Goal: Task Accomplishment & Management: Manage account settings

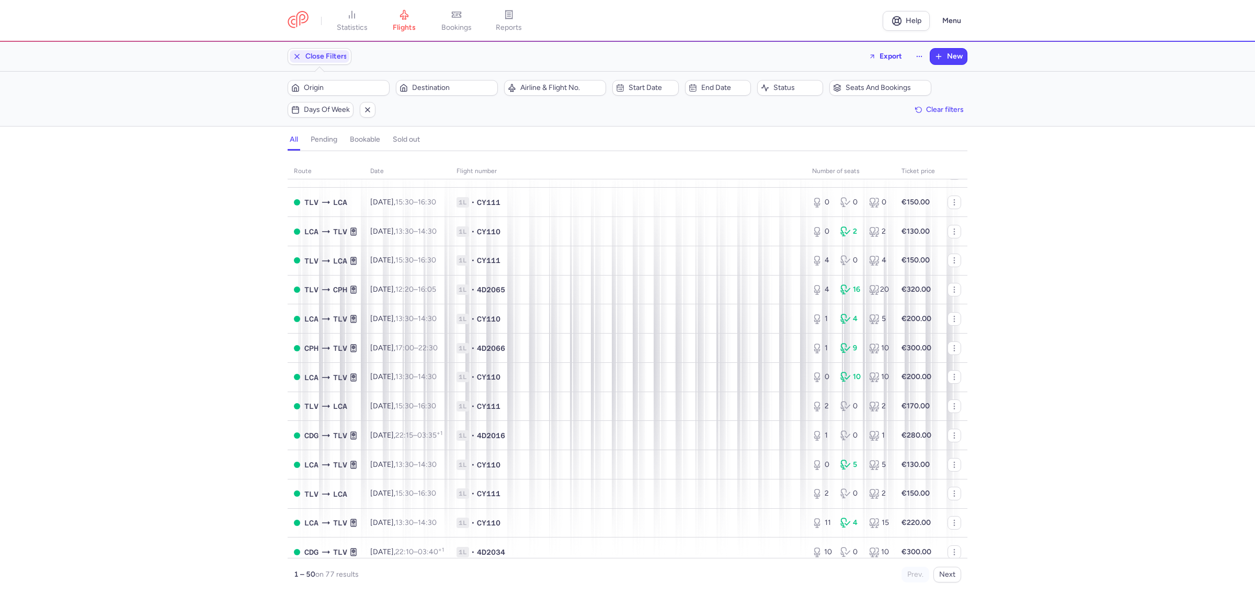
scroll to position [278, 0]
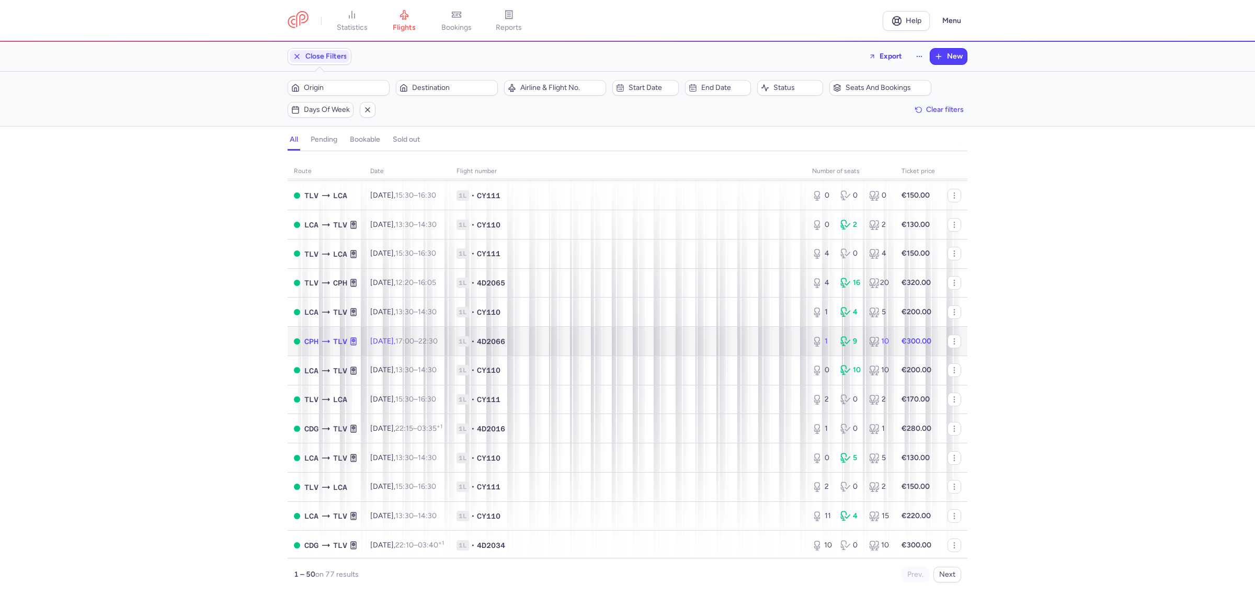
click at [747, 344] on span "1L • 4D2066" at bounding box center [628, 341] width 343 height 10
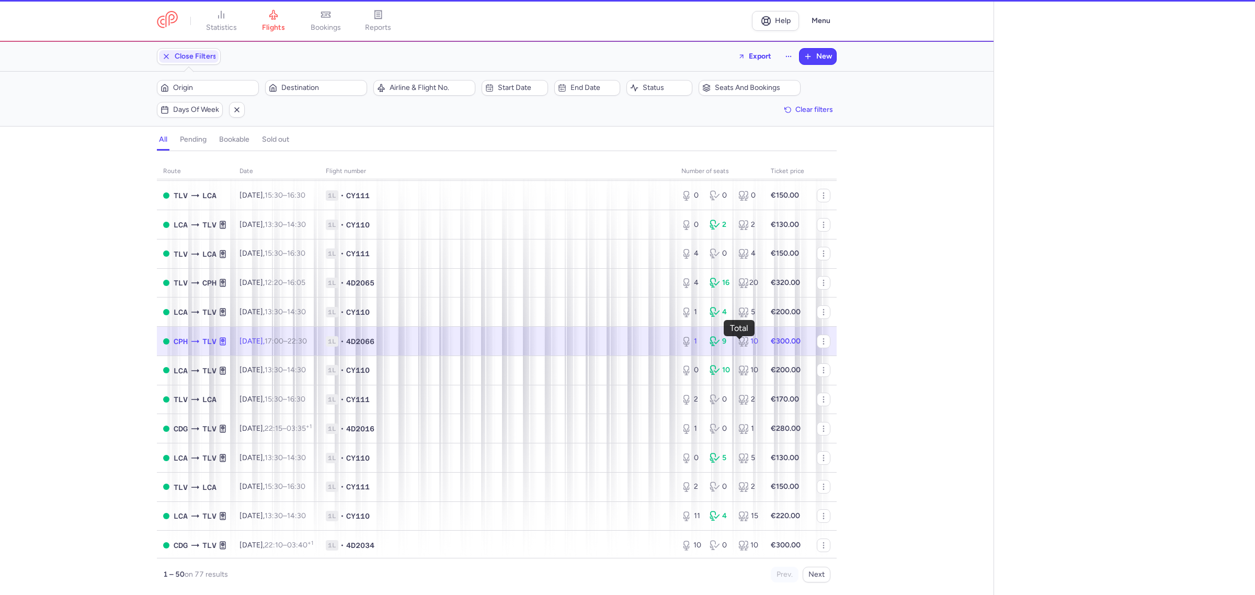
select select "hours"
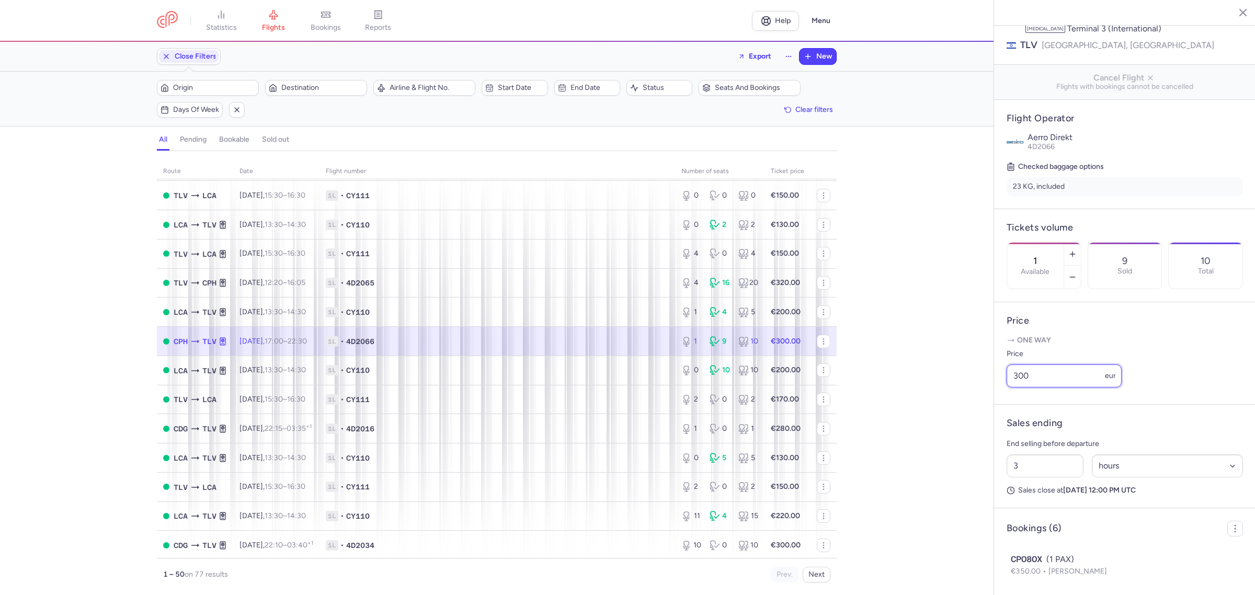
click at [1053, 388] on input "300" at bounding box center [1064, 376] width 115 height 23
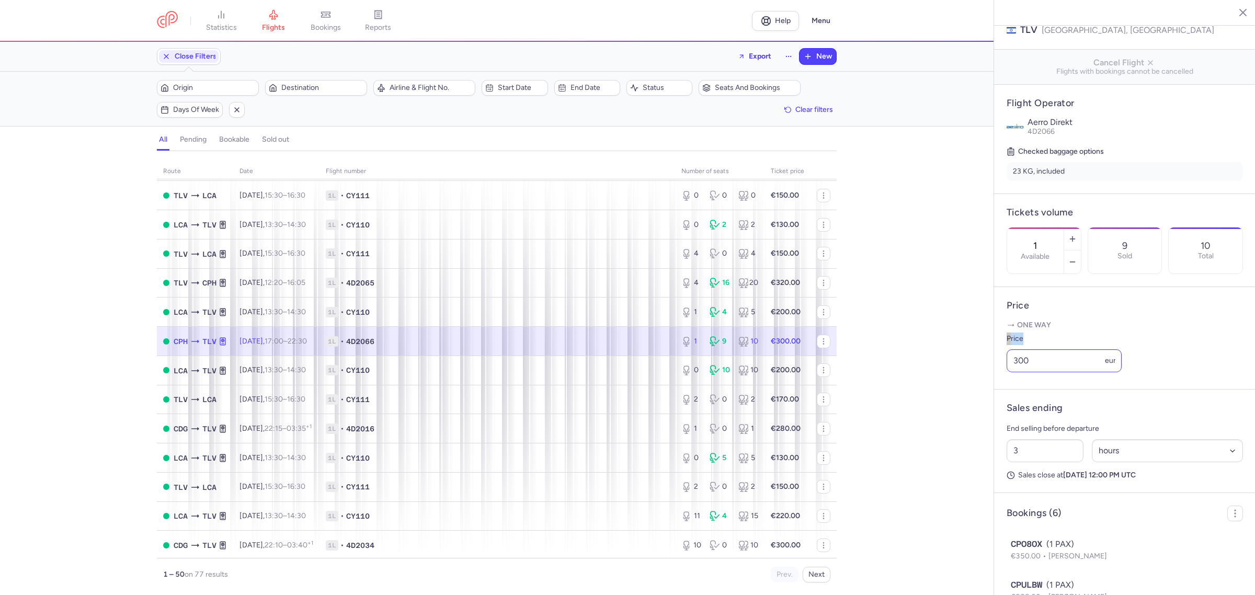
click at [1053, 390] on article "Price One way Price 300 eur" at bounding box center [1125, 338] width 262 height 103
click at [1051, 371] on input "300" at bounding box center [1064, 359] width 115 height 23
click at [1050, 371] on input "300" at bounding box center [1064, 359] width 115 height 23
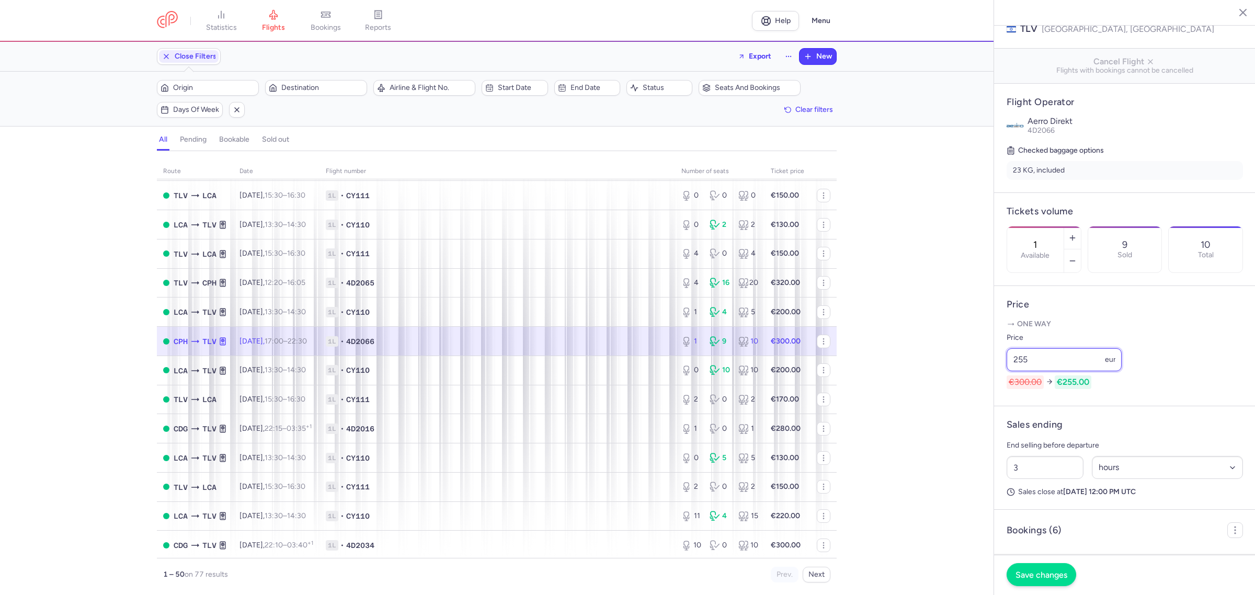
type input "255"
click at [1053, 579] on span "Save changes" at bounding box center [1042, 574] width 52 height 9
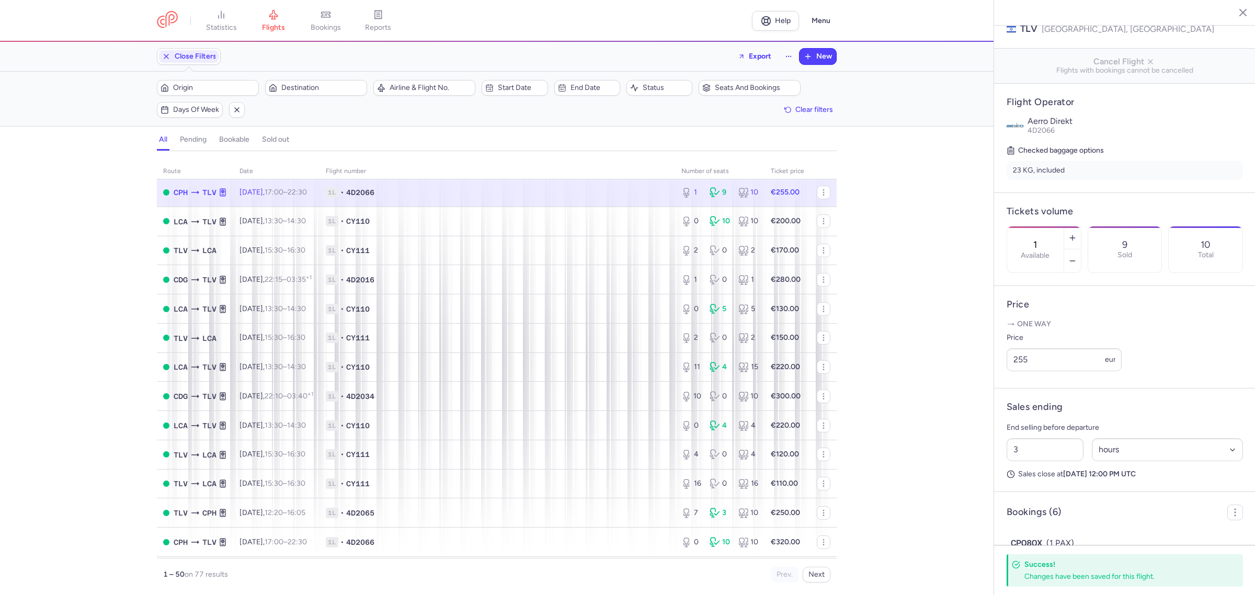
scroll to position [441, 0]
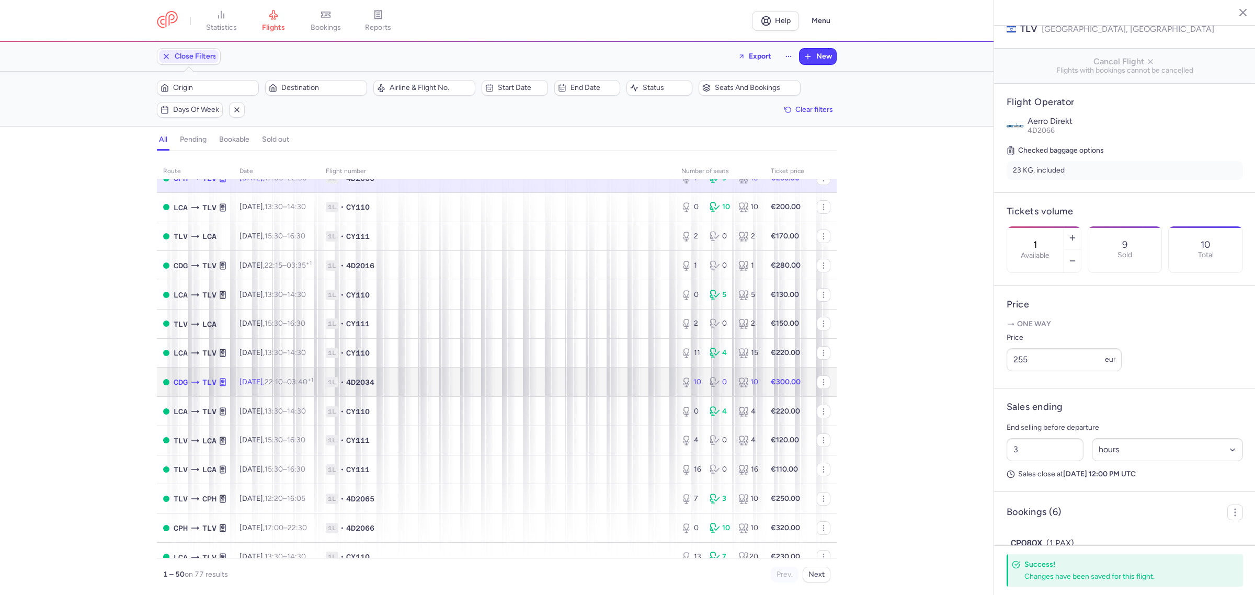
click at [601, 376] on td "1L • 4D2034" at bounding box center [498, 382] width 356 height 29
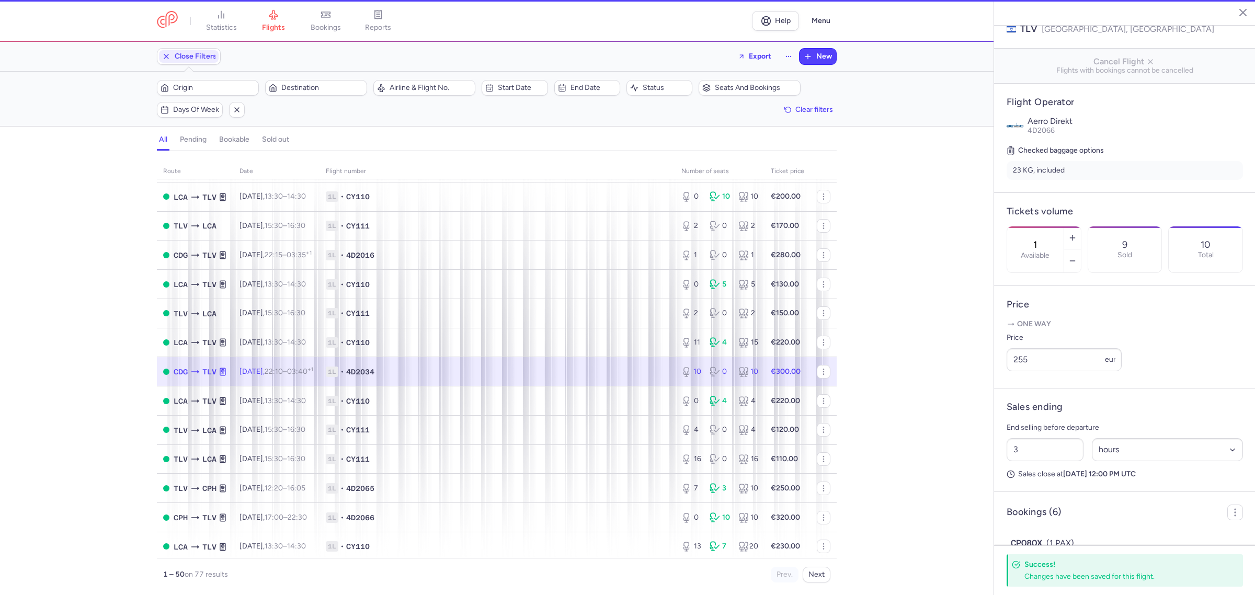
scroll to position [458, 0]
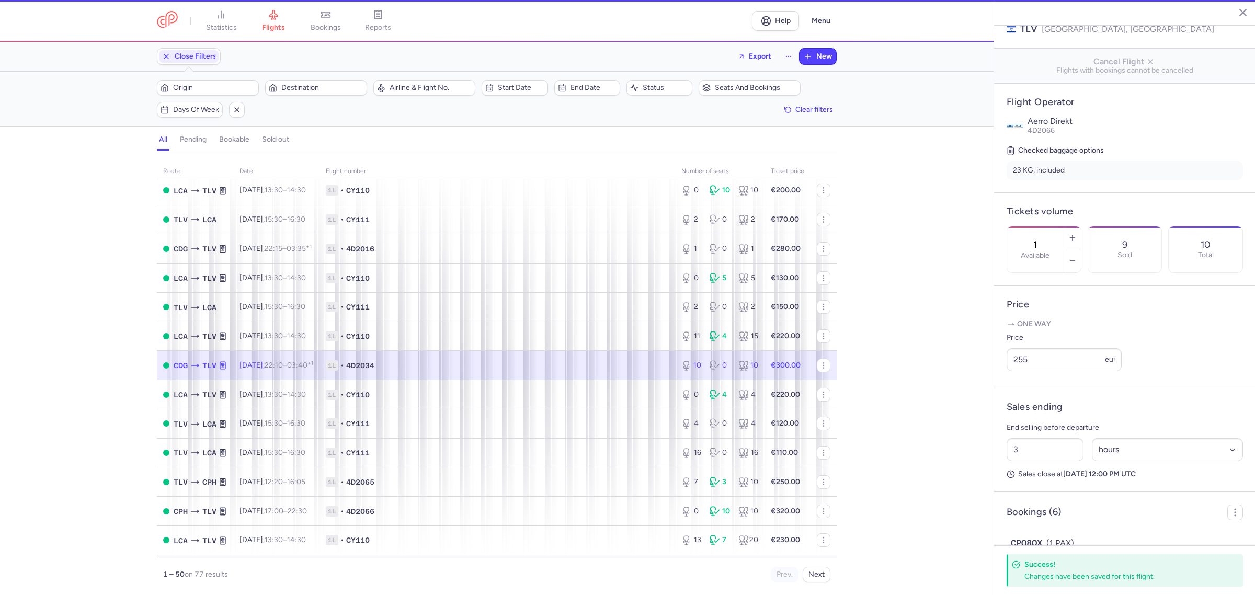
type input "10"
type input "8"
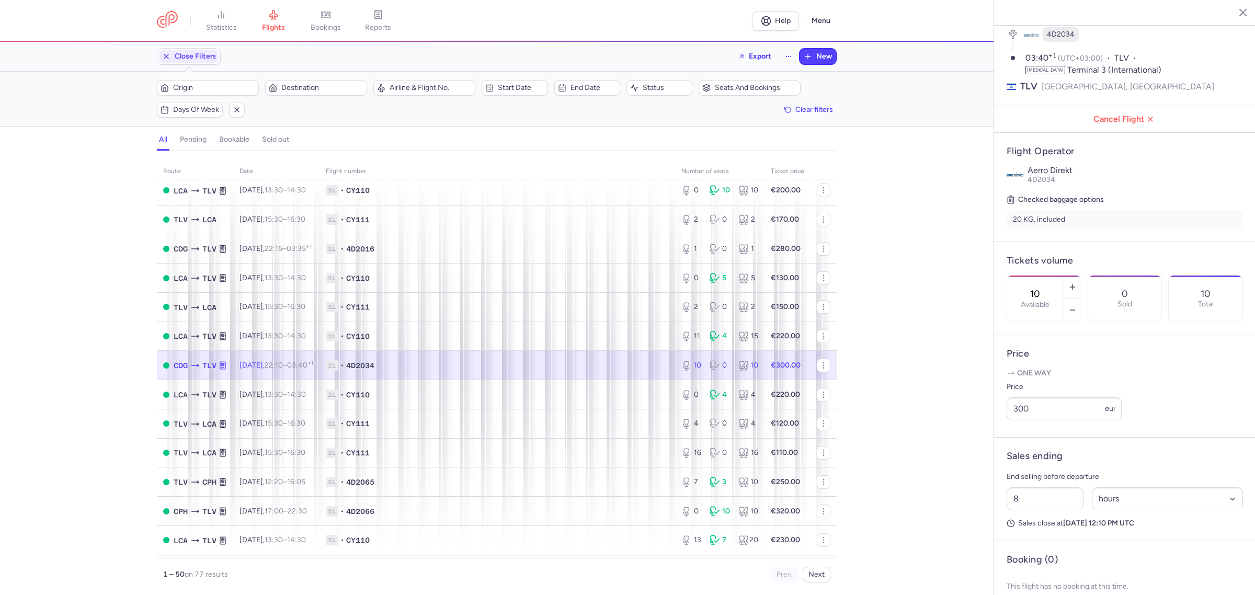
scroll to position [139, 0]
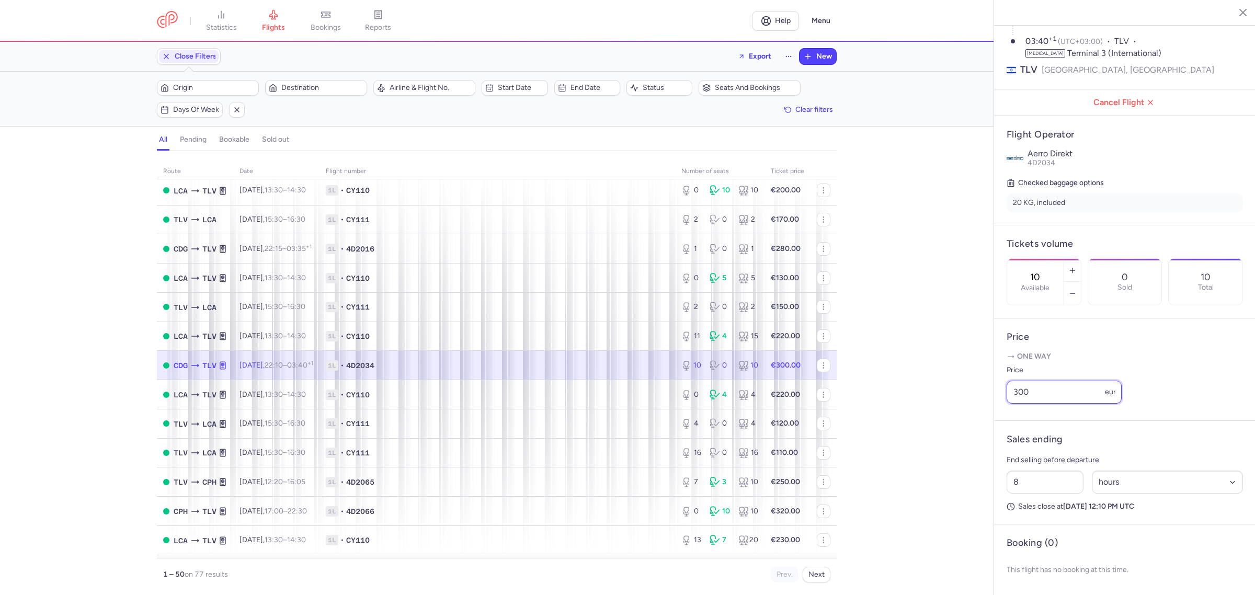
click at [1047, 397] on input "300" at bounding box center [1064, 392] width 115 height 23
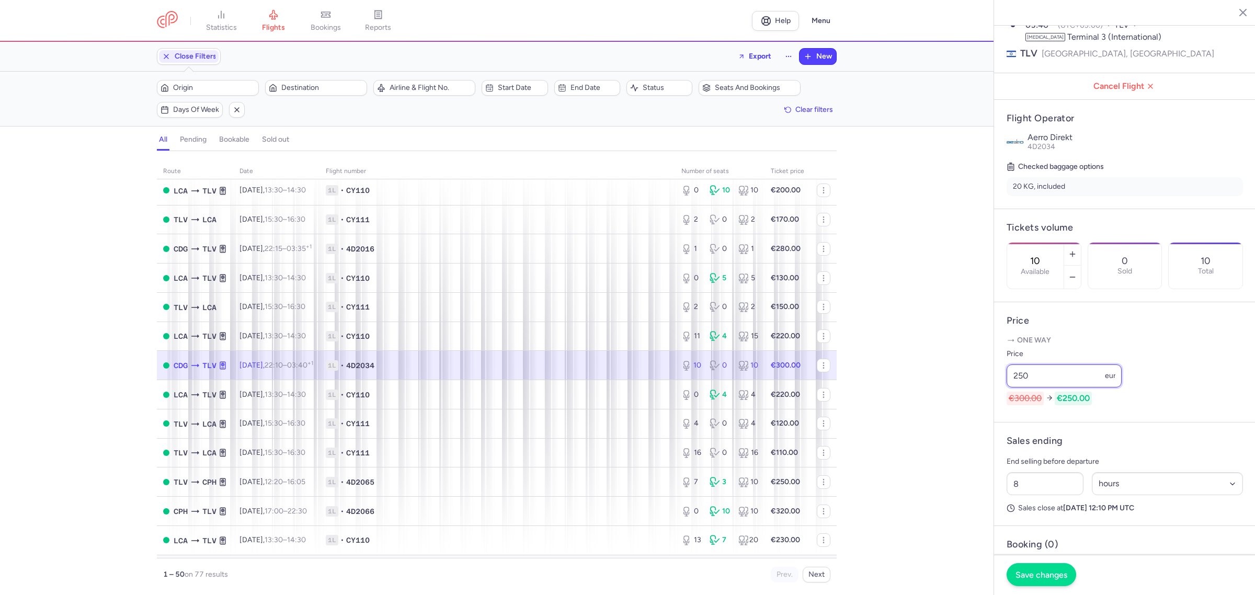
type input "250"
click at [1026, 574] on span "Save changes" at bounding box center [1042, 574] width 52 height 9
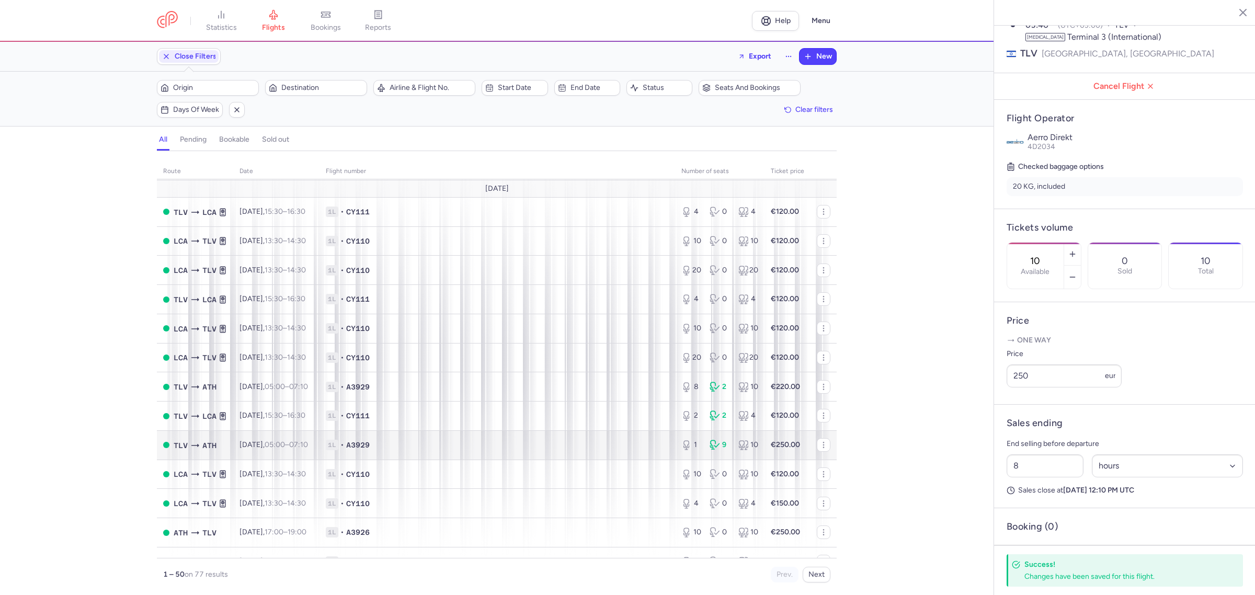
scroll to position [817, 0]
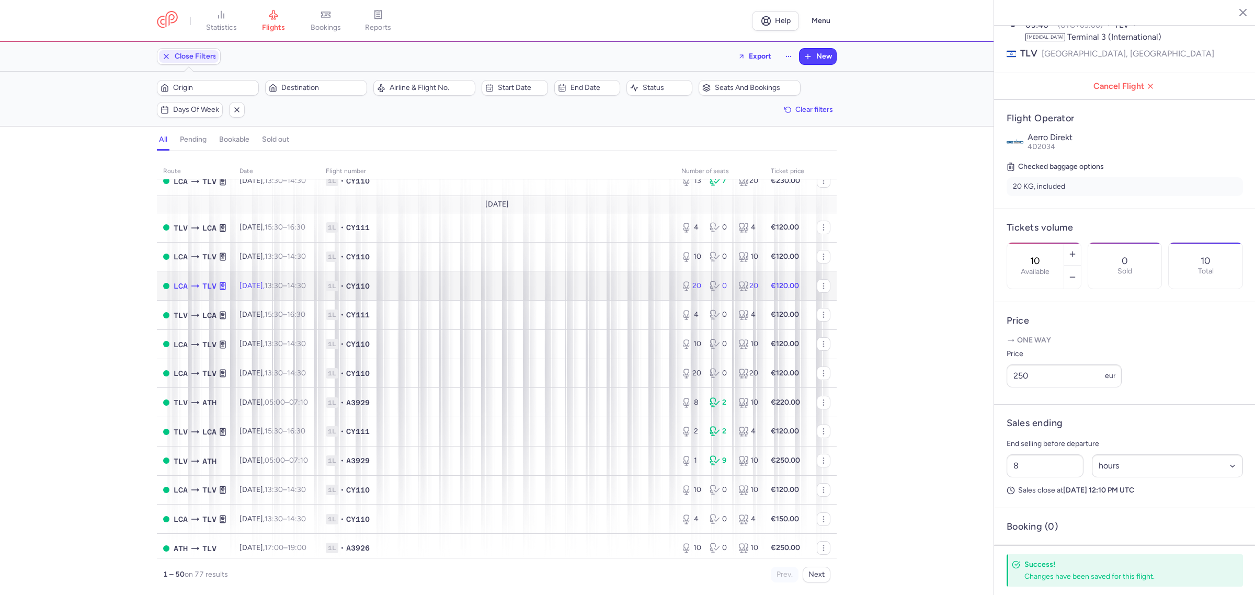
click at [526, 276] on td "1L • CY110" at bounding box center [498, 285] width 356 height 29
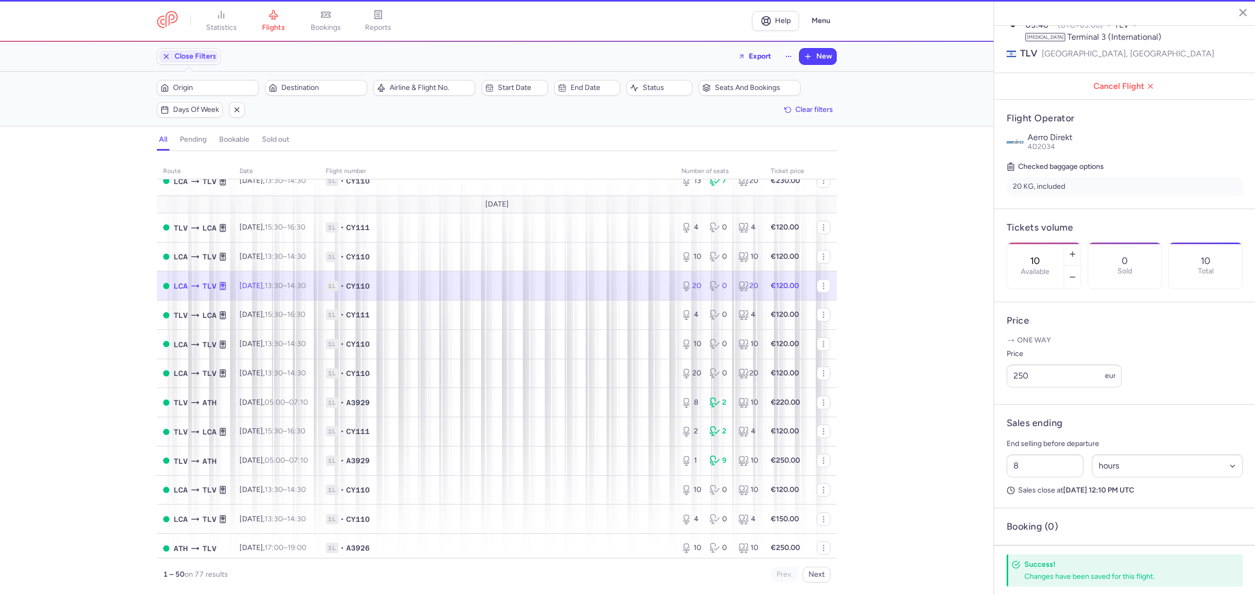
type input "20"
type input "1"
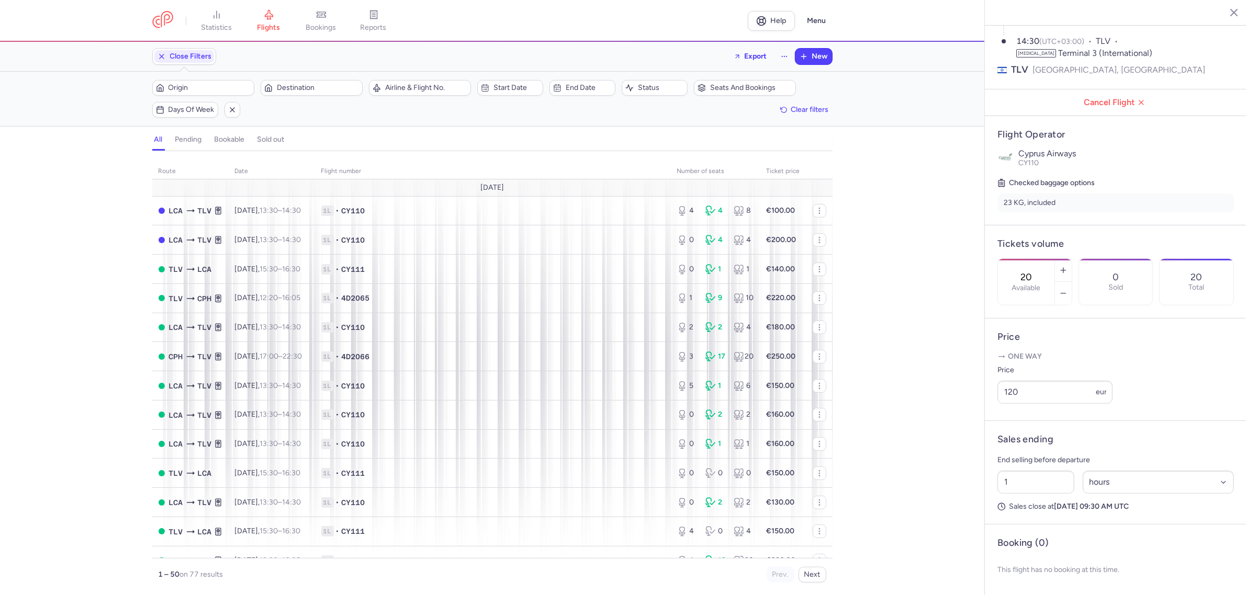
click at [1223, 14] on icon "button" at bounding box center [1225, 12] width 10 height 10
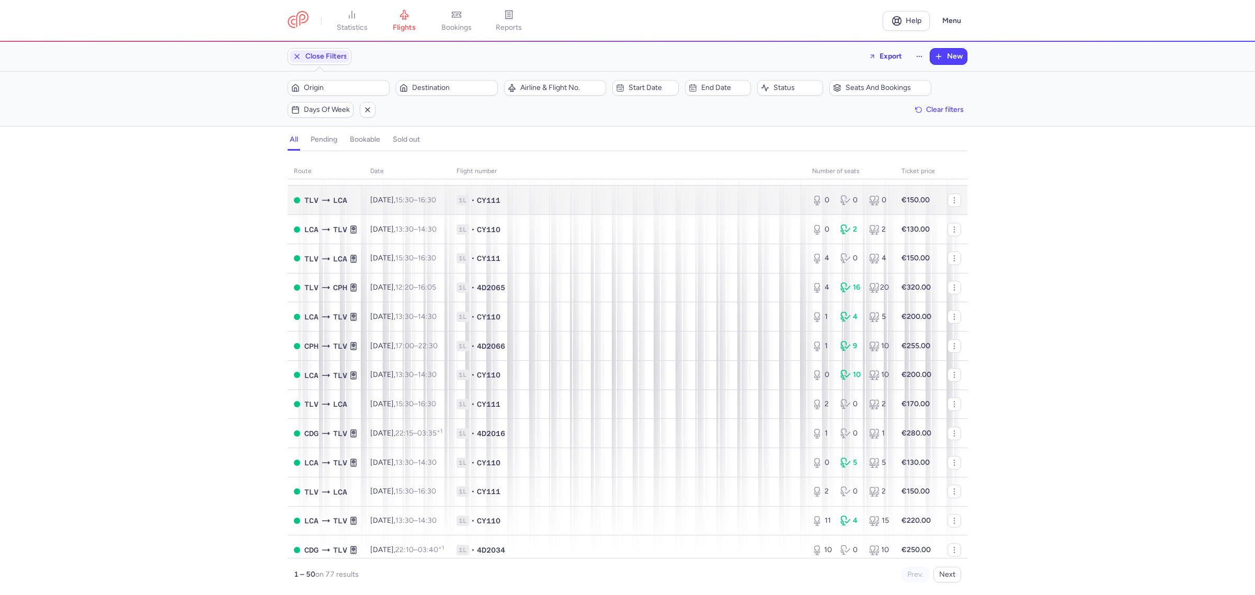
scroll to position [278, 0]
